Goal: Check status: Check status

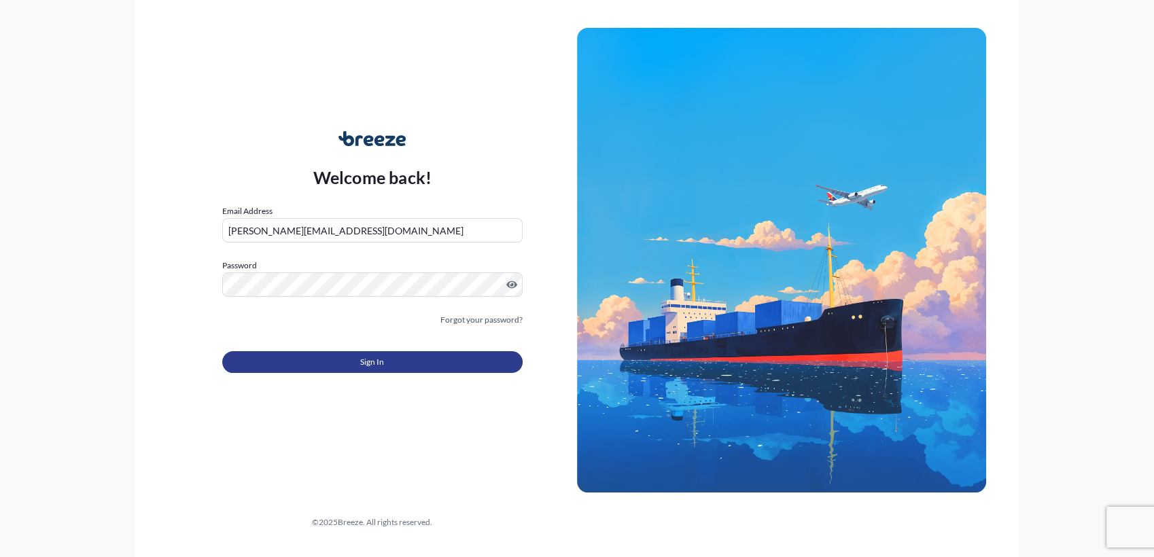
click at [383, 356] on span "Sign In" at bounding box center [372, 363] width 24 height 14
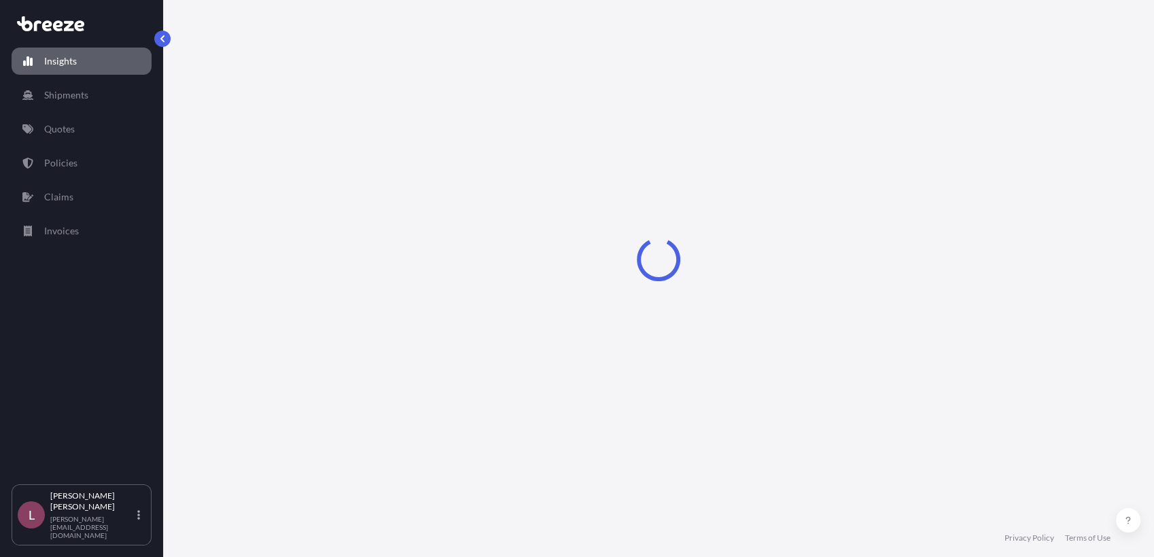
select select "2025"
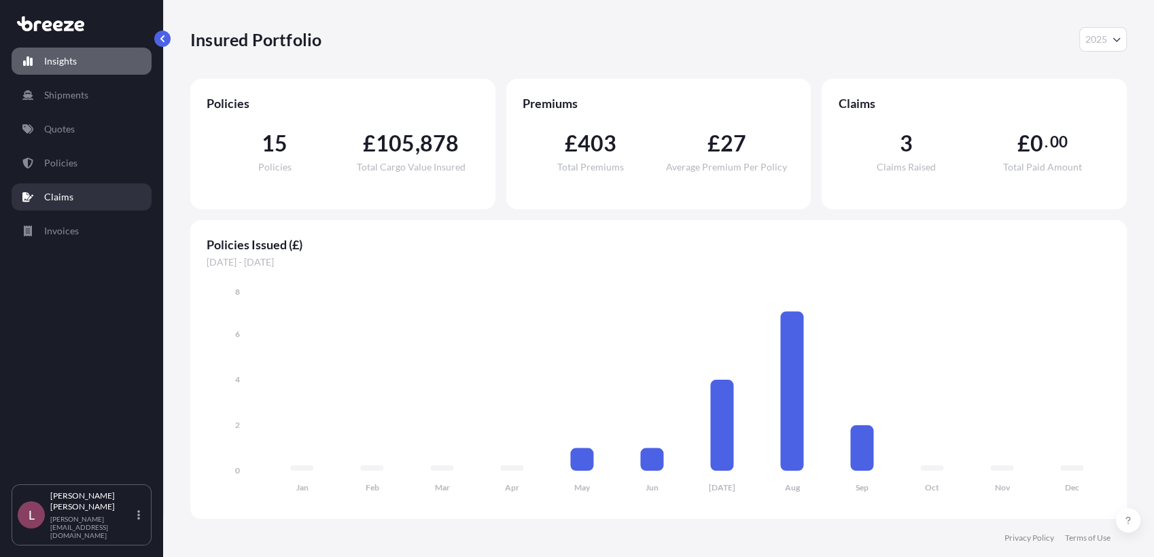
click at [92, 206] on link "Claims" at bounding box center [82, 197] width 140 height 27
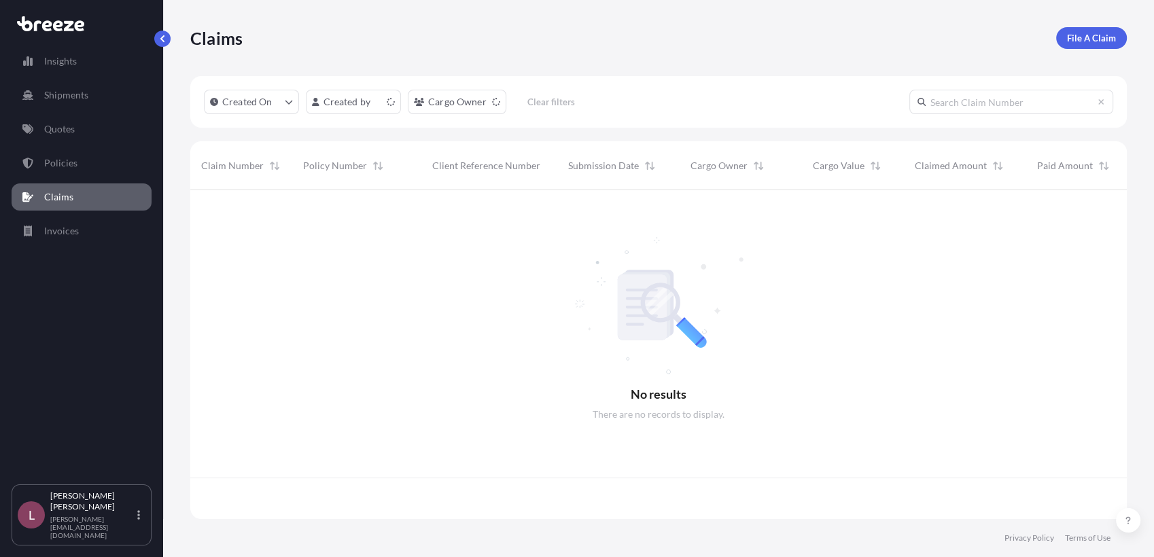
scroll to position [325, 924]
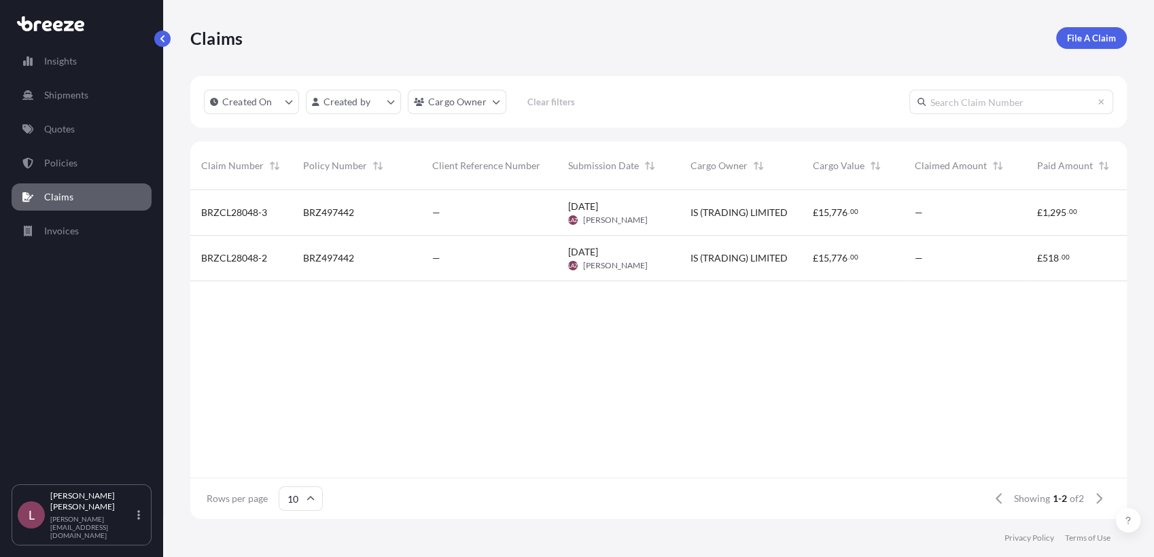
click at [465, 221] on div "—" at bounding box center [489, 213] width 136 height 46
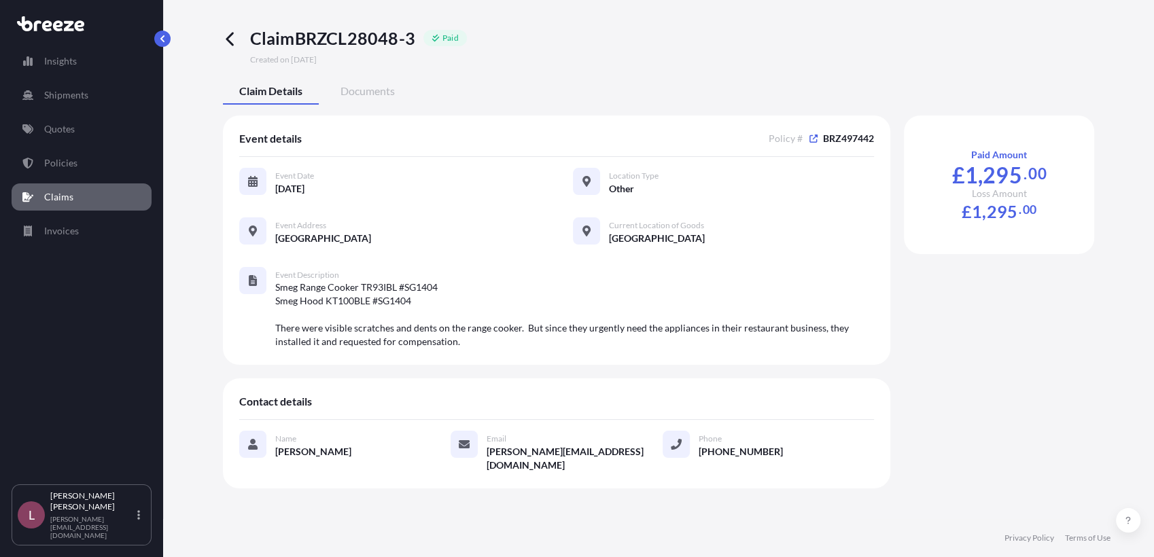
click at [423, 288] on span "Smeg Range Cooker TR93IBL #SG1404 Smeg Hood KT100BLE #SG1404 There were visible…" at bounding box center [574, 315] width 599 height 68
copy span "SG1404"
click at [377, 291] on span "Smeg Range Cooker TR93IBL #SG1404 Smeg Hood KT100BLE #SG1404 There were visible…" at bounding box center [574, 315] width 599 height 68
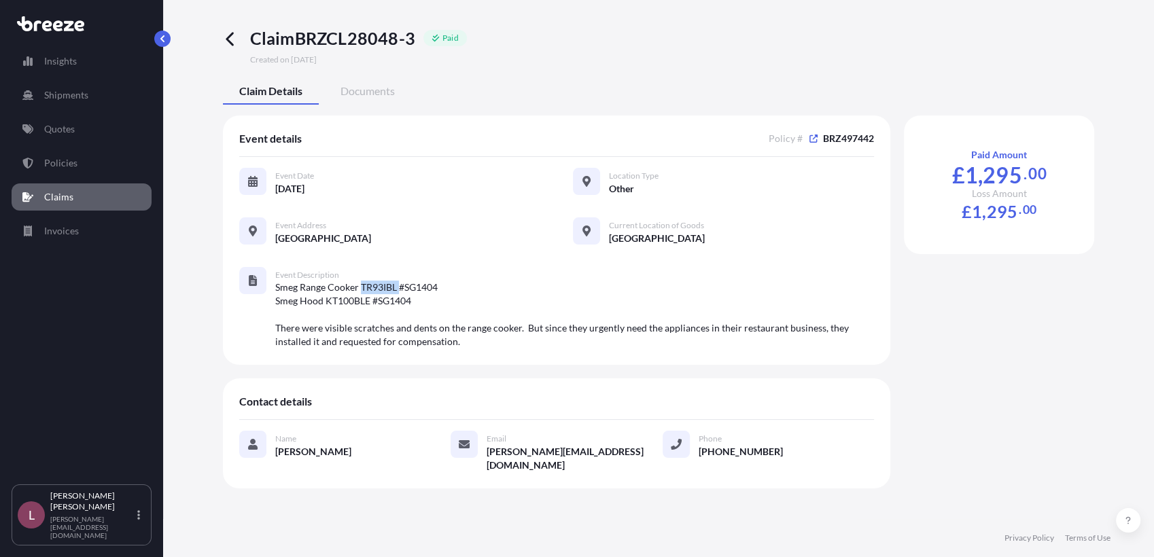
copy span "TR93IBL"
click at [341, 303] on span "Smeg Range Cooker TR93IBL #SG1404 Smeg Hood KT100BLE #SG1404 There were visible…" at bounding box center [574, 315] width 599 height 68
copy span "KT100BLE"
drag, startPoint x: 1039, startPoint y: 169, endPoint x: 939, endPoint y: 169, distance: 99.9
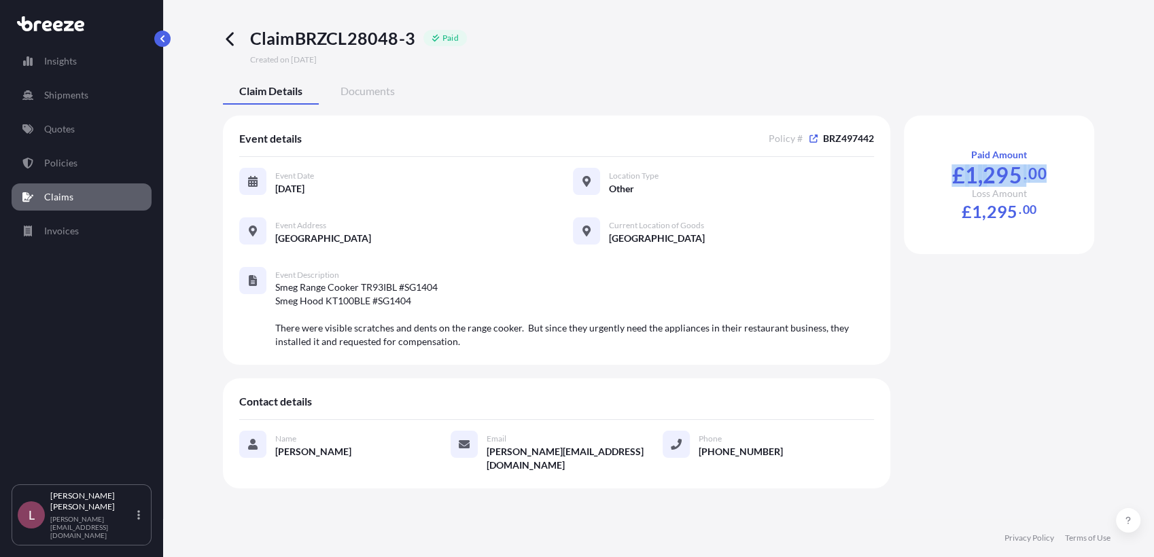
click at [939, 169] on div "Paid Amount £ 1 , 295 . 00 Loss Amount £ 1 , 295 . 00" at bounding box center [999, 185] width 190 height 139
copy span "£ 1 , 295 . 00"
click at [230, 38] on icon at bounding box center [231, 39] width 16 height 16
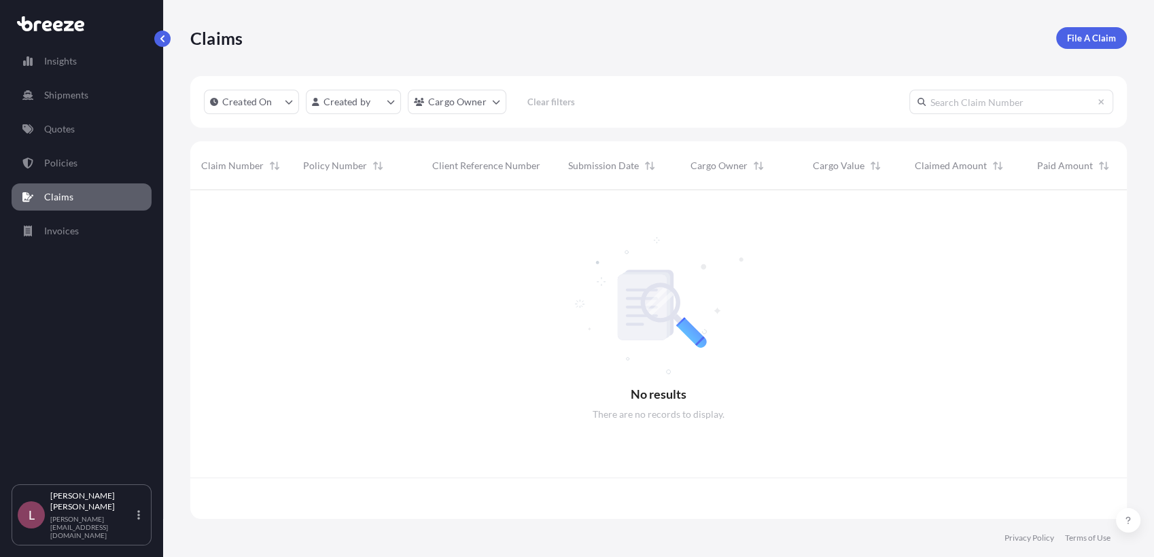
scroll to position [325, 924]
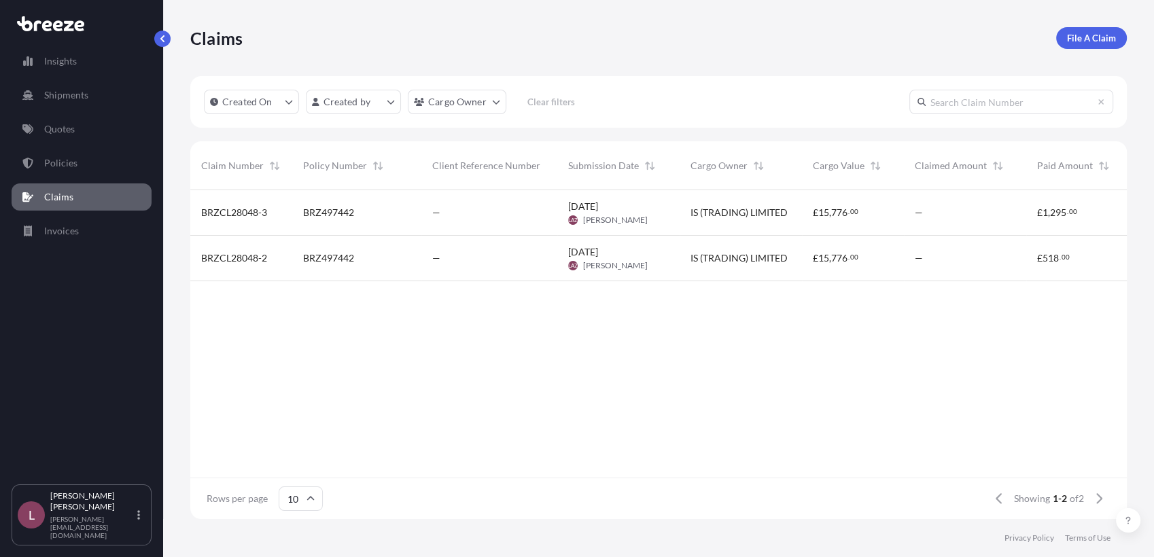
click at [404, 264] on div "BRZ497442" at bounding box center [356, 259] width 107 height 14
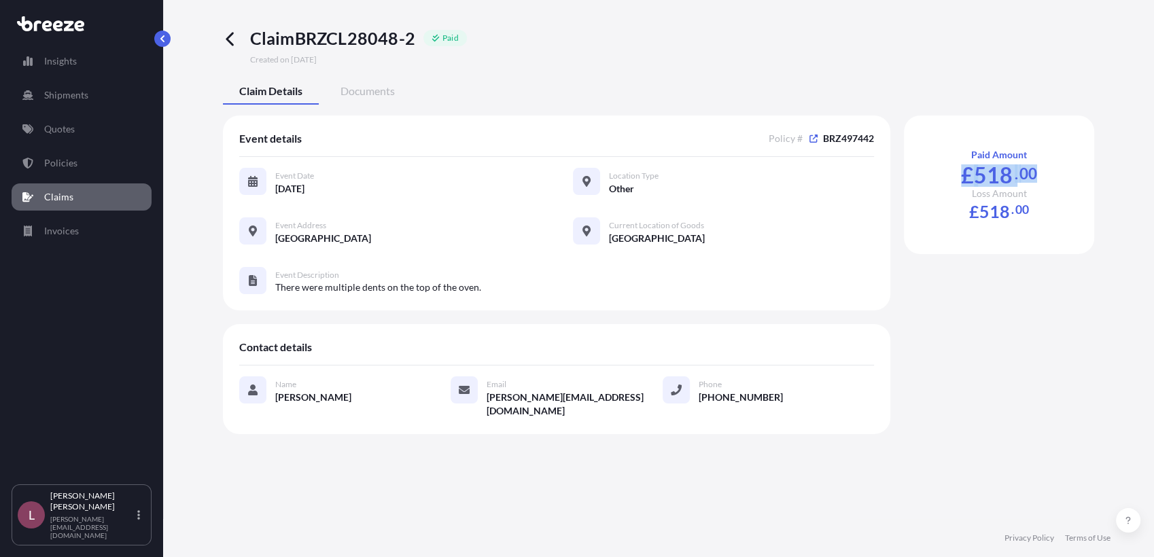
drag, startPoint x: 1042, startPoint y: 175, endPoint x: 962, endPoint y: 179, distance: 80.3
click at [962, 179] on div "Paid Amount £ 518 . 00 Loss Amount £ 518 . 00" at bounding box center [999, 185] width 190 height 139
copy span "£ 518 . 00"
click at [82, 233] on link "Invoices" at bounding box center [82, 231] width 140 height 27
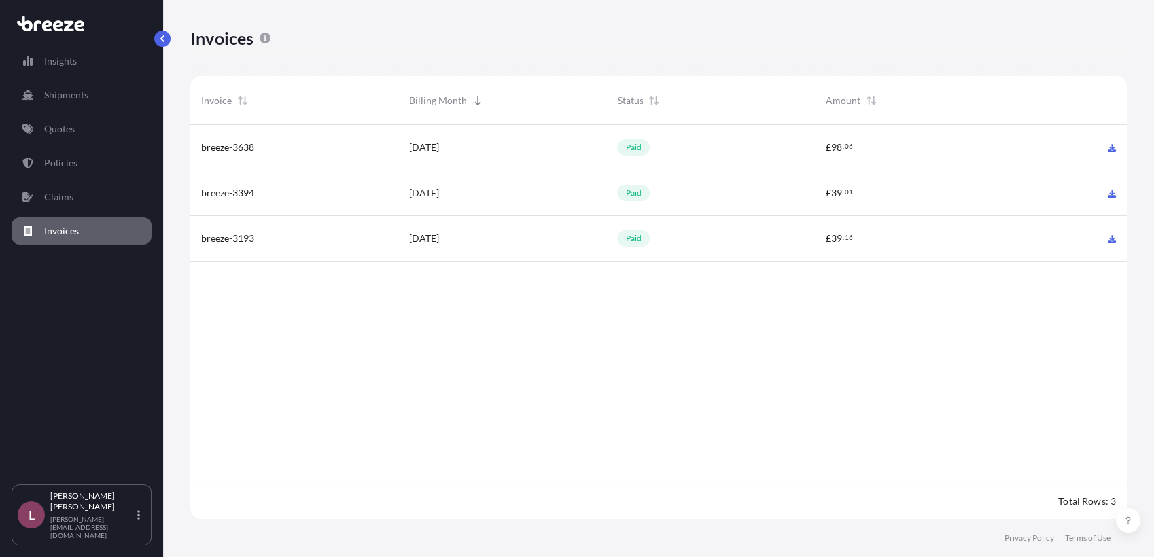
scroll to position [11, 12]
click at [570, 156] on div "[DATE]" at bounding box center [502, 148] width 208 height 46
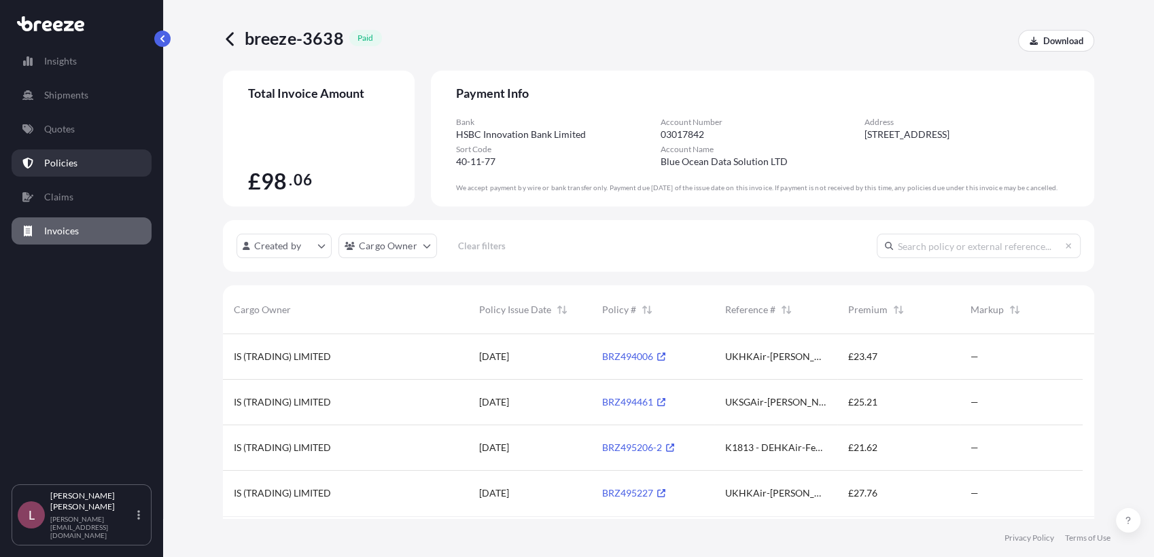
click at [85, 161] on link "Policies" at bounding box center [82, 163] width 140 height 27
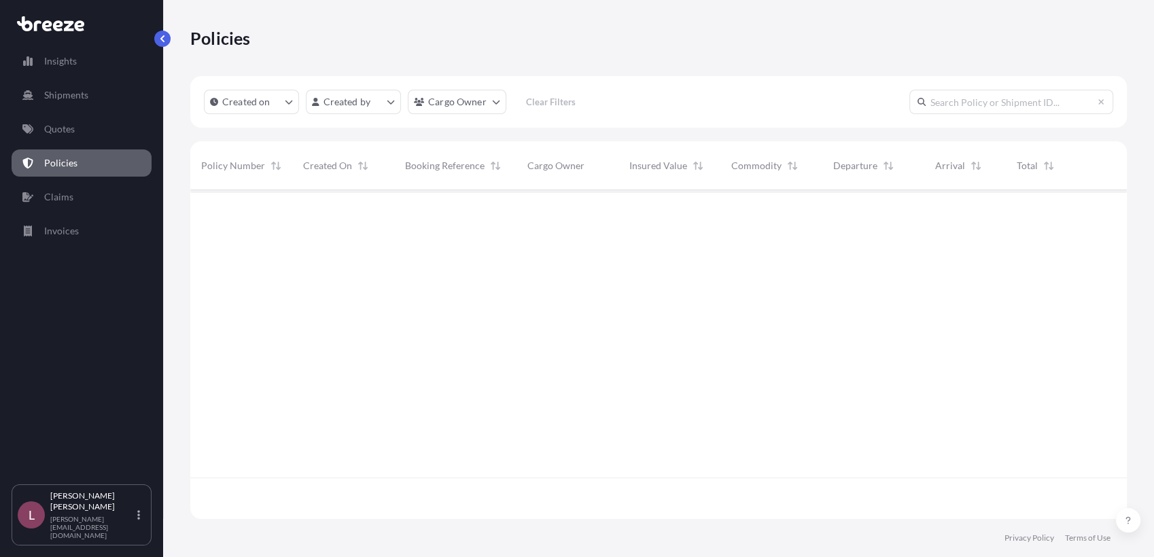
scroll to position [325, 924]
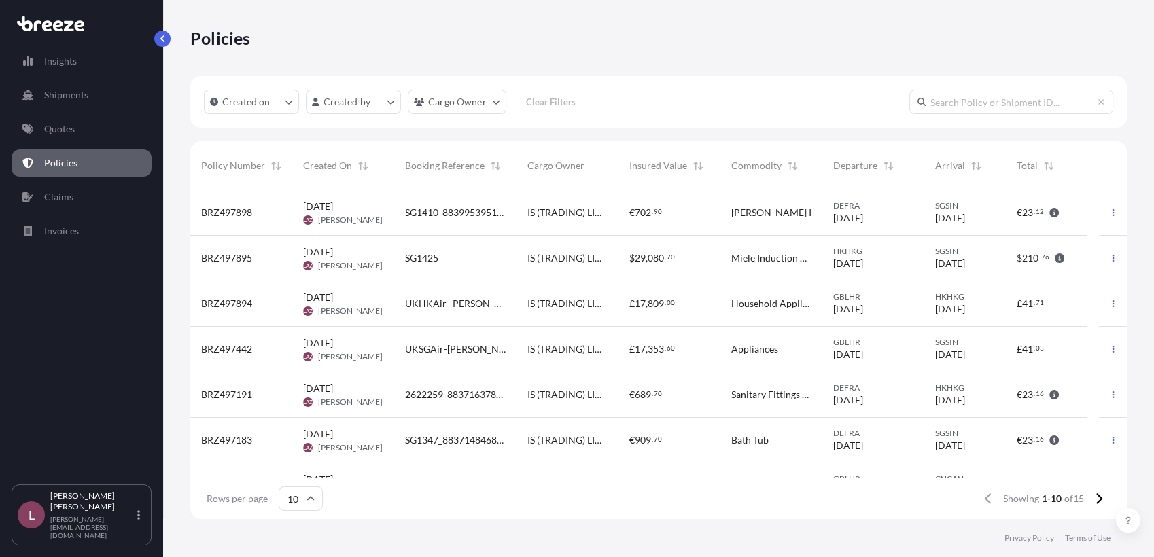
click at [467, 305] on span "UKHKAir-[PERSON_NAME]-8C" at bounding box center [455, 304] width 101 height 14
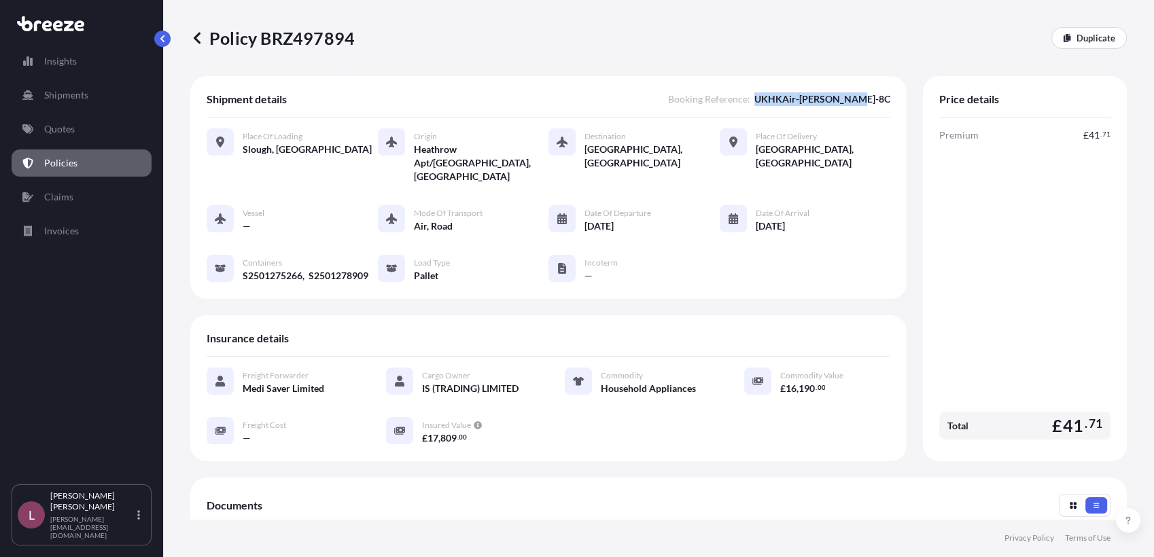
drag, startPoint x: 780, startPoint y: 98, endPoint x: 886, endPoint y: 106, distance: 106.4
click at [886, 106] on div "Shipment details Booking Reference : UKHKAir-[PERSON_NAME]-8C Place of Loading …" at bounding box center [548, 187] width 716 height 223
copy span "UKHKAir-[PERSON_NAME]-8C"
click at [198, 35] on icon at bounding box center [197, 38] width 7 height 12
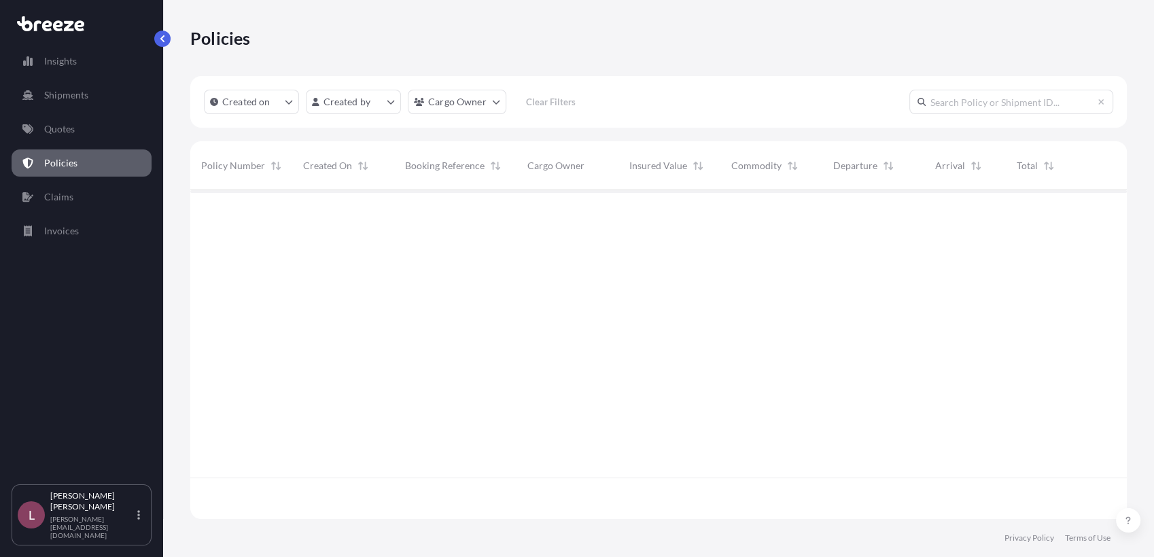
scroll to position [325, 924]
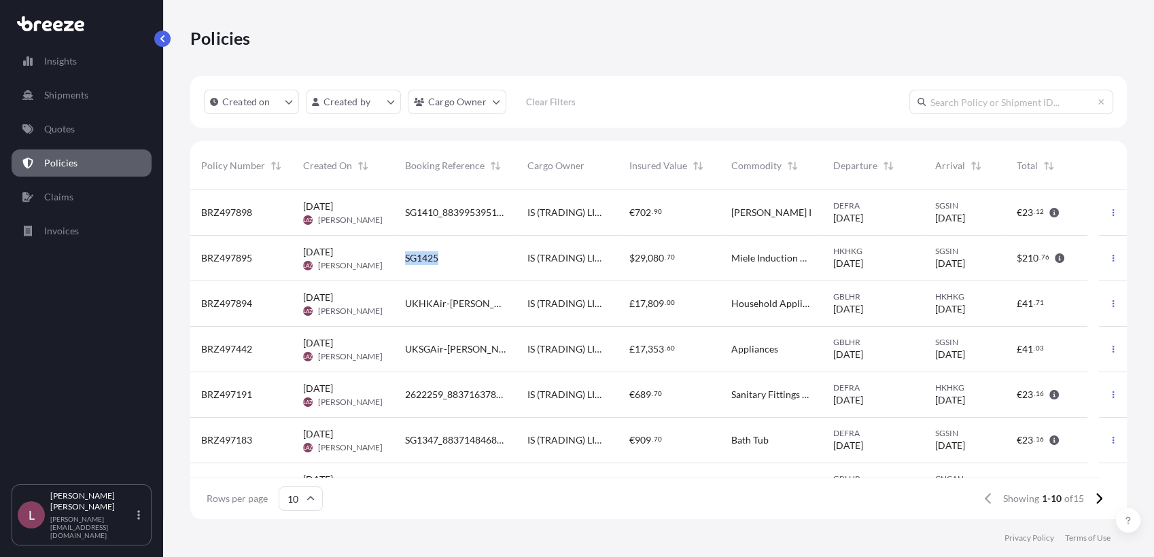
drag, startPoint x: 449, startPoint y: 265, endPoint x: 405, endPoint y: 260, distance: 43.8
click at [405, 260] on div "SG1425" at bounding box center [455, 259] width 122 height 46
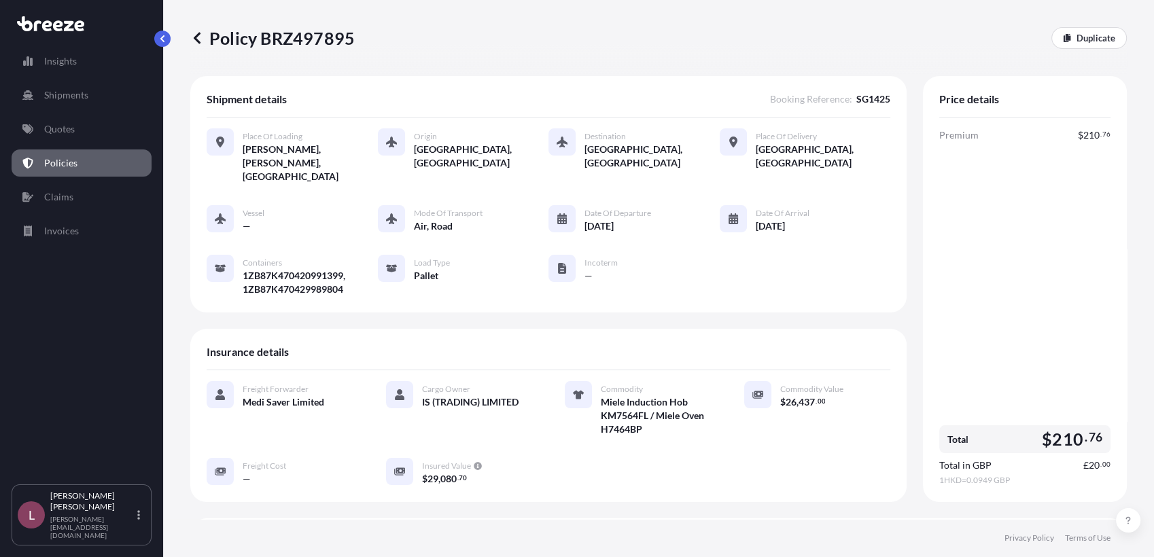
click at [865, 99] on span "SG1425" at bounding box center [874, 99] width 34 height 14
copy span "SG1425"
click at [196, 37] on icon at bounding box center [197, 38] width 7 height 12
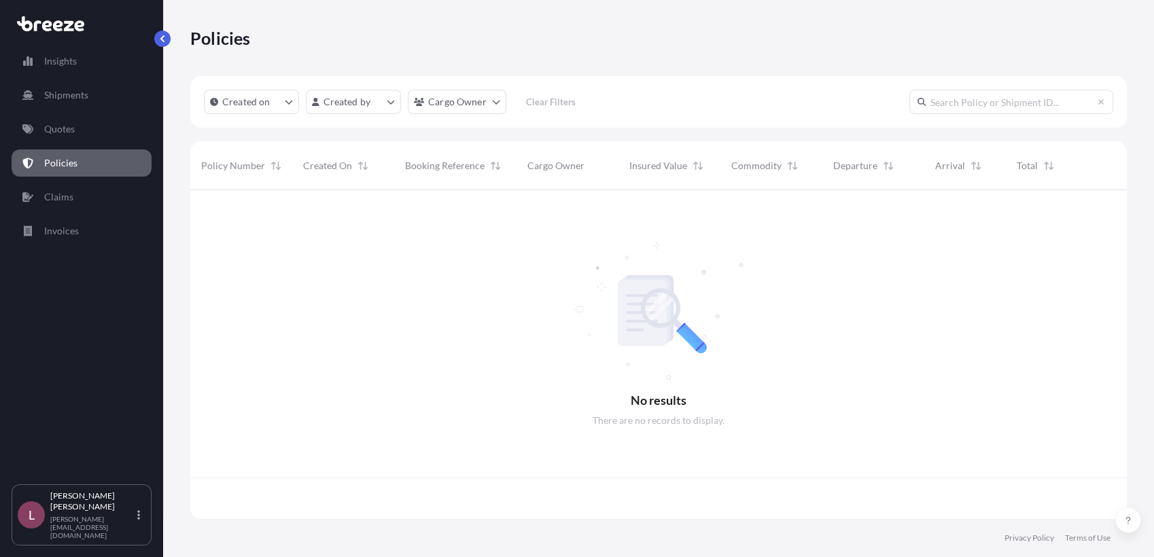
scroll to position [325, 924]
